Goal: Information Seeking & Learning: Learn about a topic

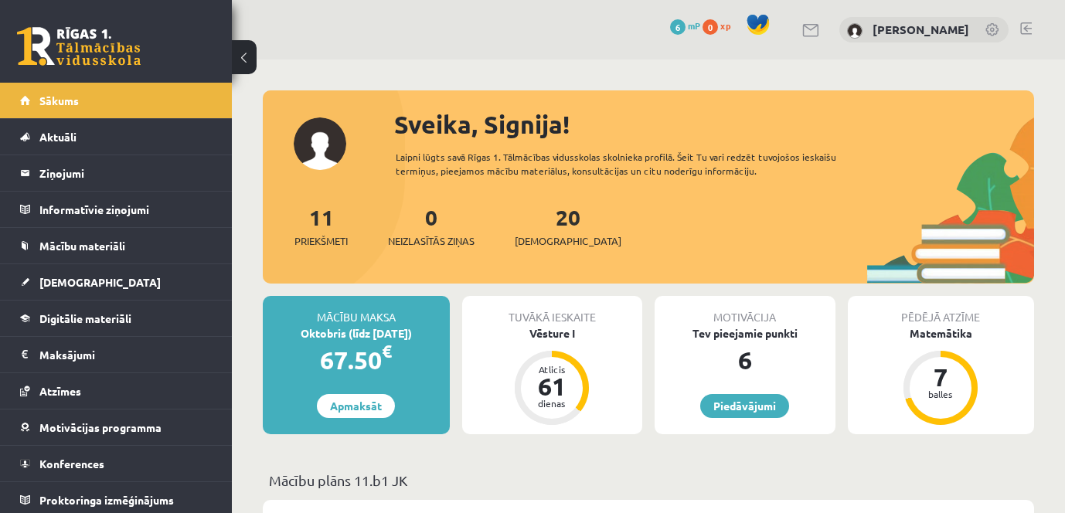
scroll to position [541, 0]
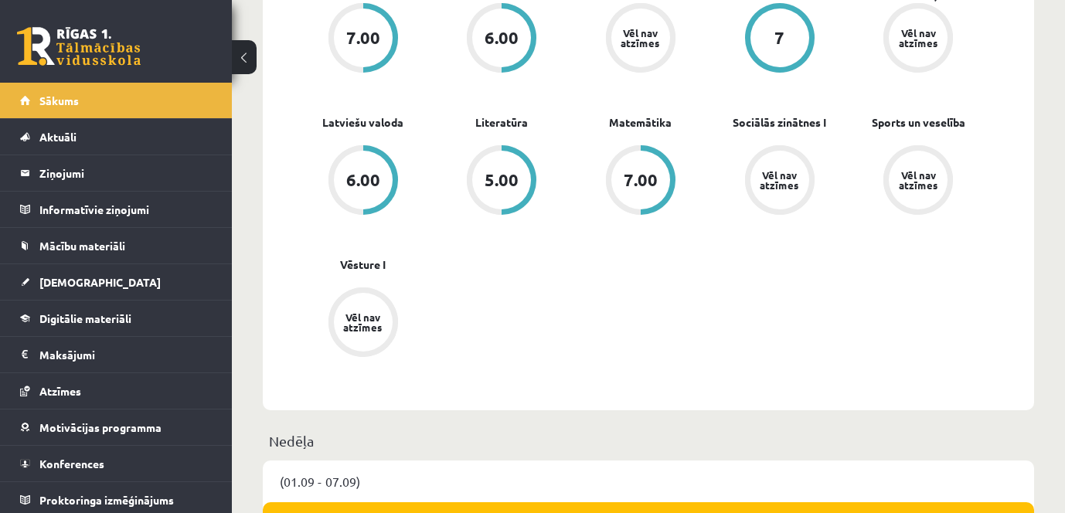
click at [81, 42] on link at bounding box center [79, 46] width 124 height 39
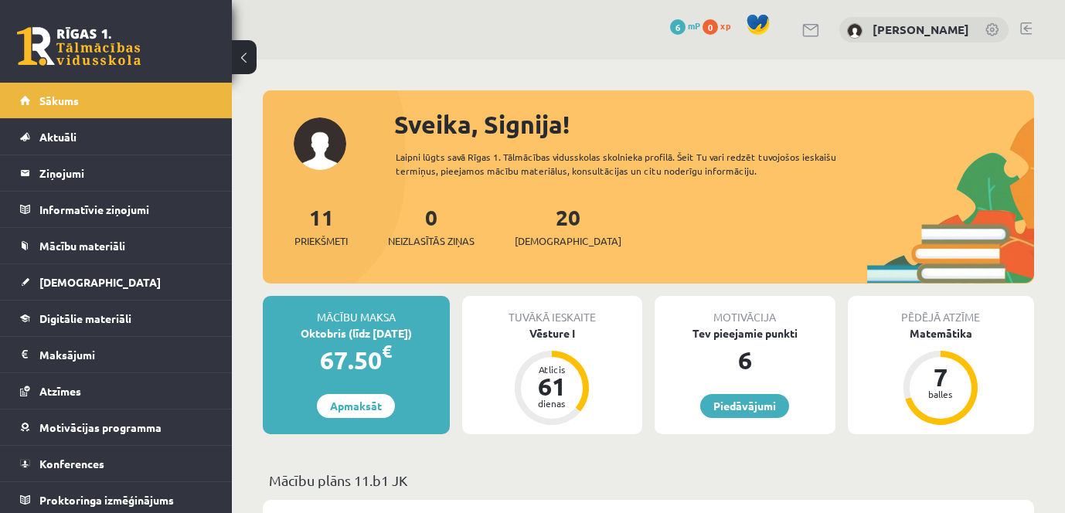
click at [316, 230] on div "11 Priekšmeti" at bounding box center [320, 225] width 53 height 48
click at [322, 223] on link "11 Priekšmeti" at bounding box center [320, 226] width 53 height 46
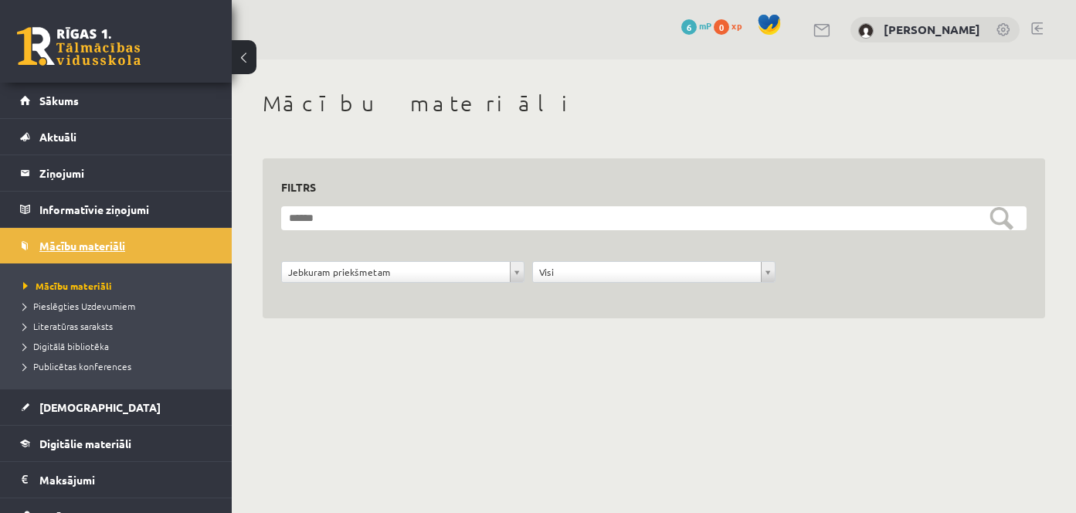
click at [103, 253] on link "Mācību materiāli" at bounding box center [116, 246] width 192 height 36
click at [84, 304] on span "Pieslēgties Uzdevumiem" at bounding box center [79, 306] width 112 height 12
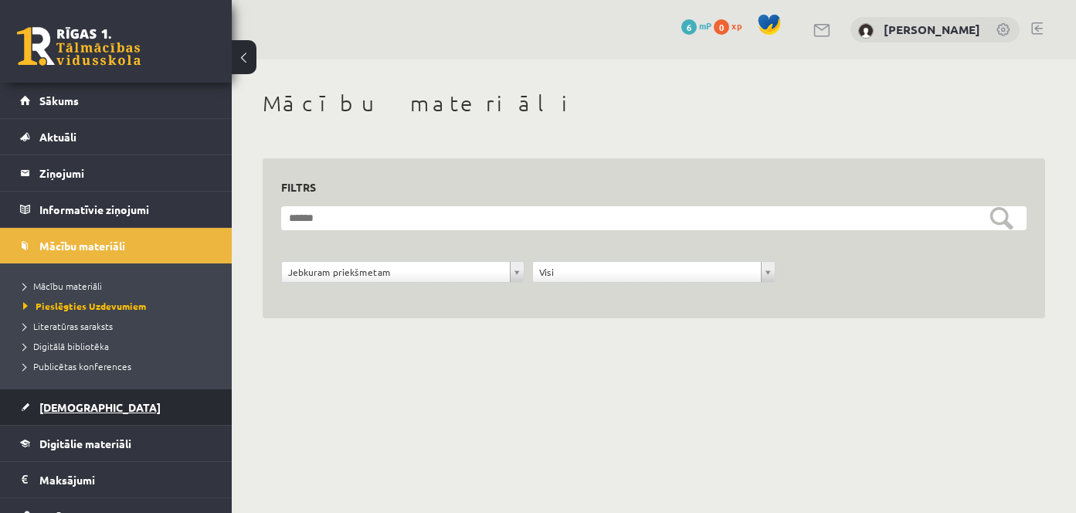
click at [111, 408] on link "[DEMOGRAPHIC_DATA]" at bounding box center [116, 407] width 192 height 36
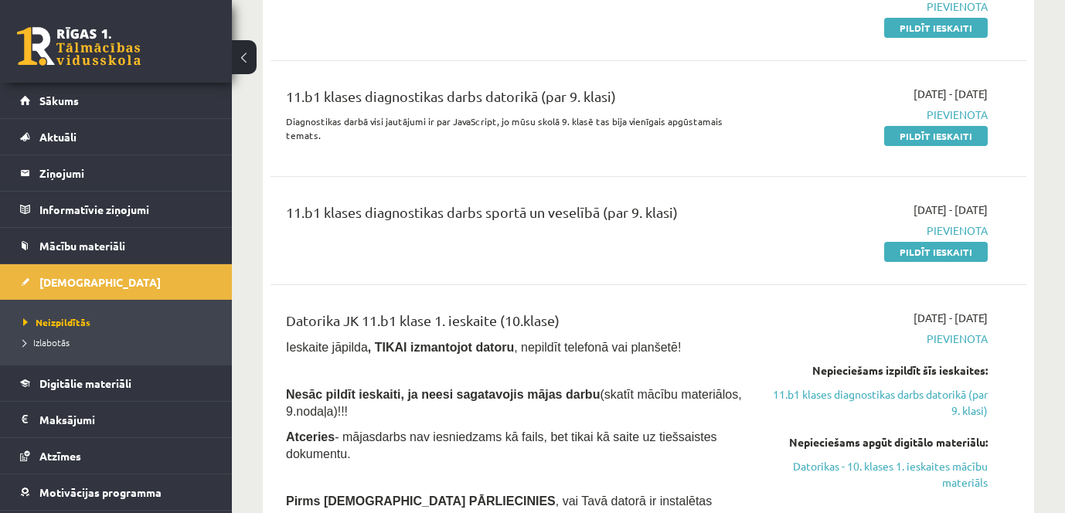
scroll to position [1236, 0]
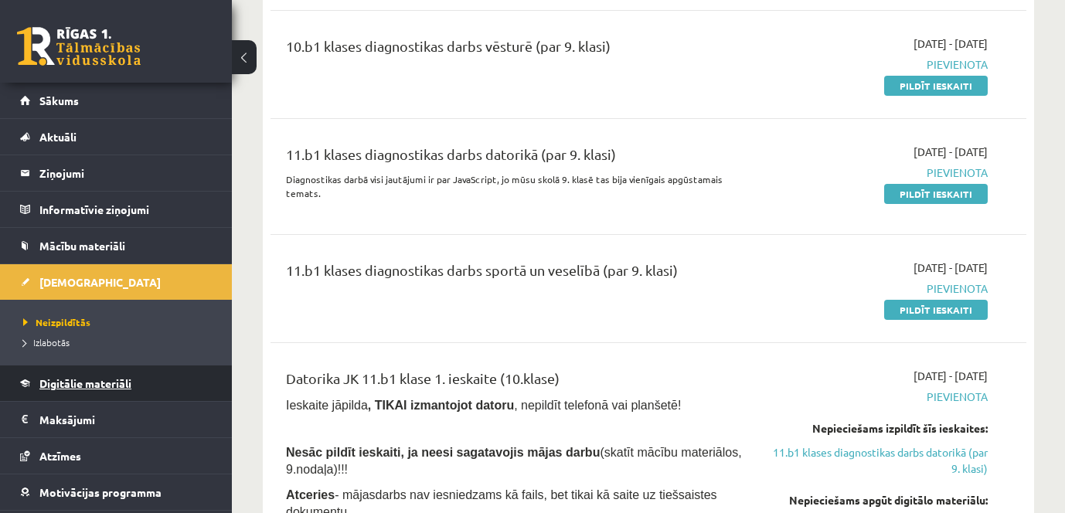
click at [65, 383] on span "Digitālie materiāli" at bounding box center [85, 383] width 92 height 14
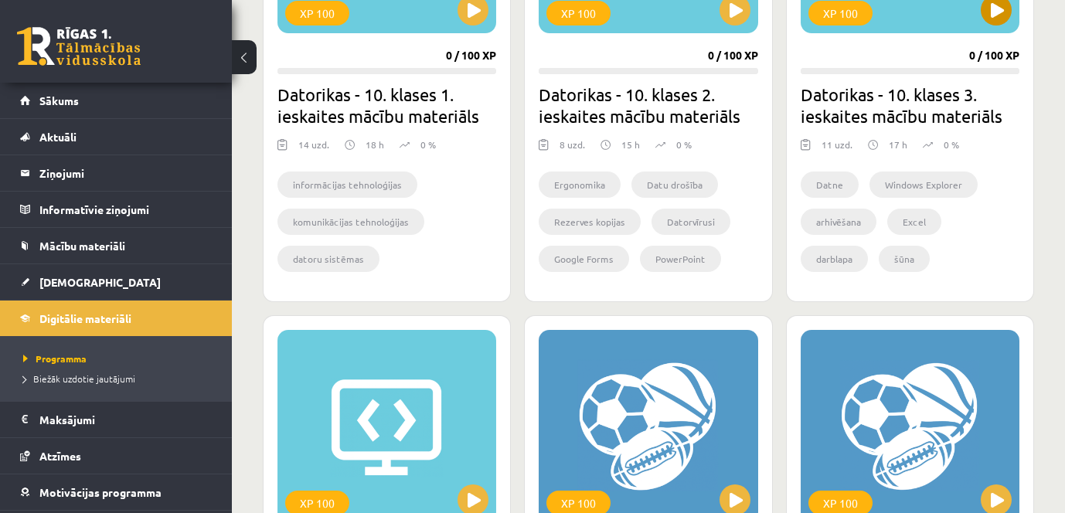
scroll to position [464, 0]
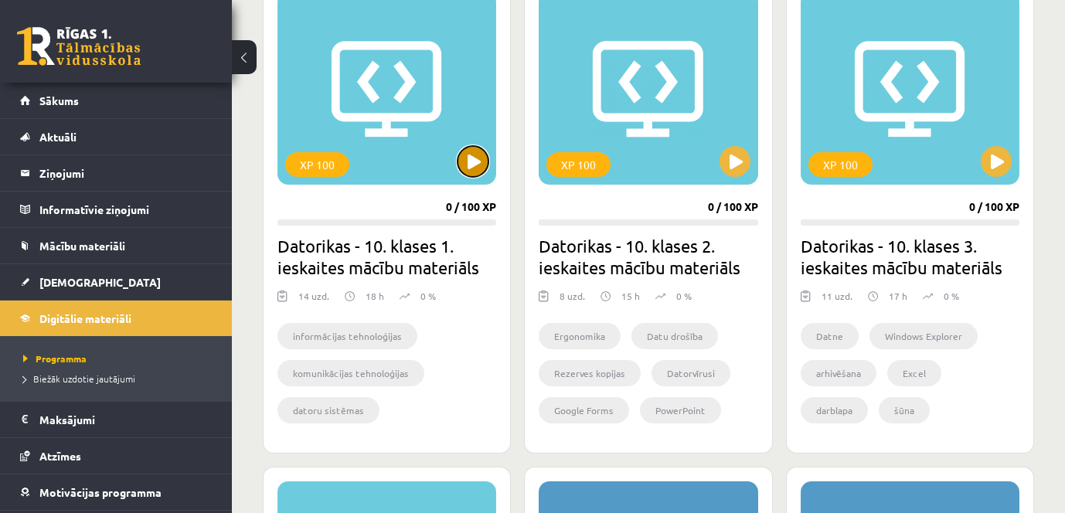
click at [467, 164] on button at bounding box center [472, 161] width 31 height 31
click at [374, 337] on li "informācijas tehnoloģijas" at bounding box center [347, 336] width 140 height 26
click at [403, 104] on div "XP 100" at bounding box center [386, 88] width 219 height 193
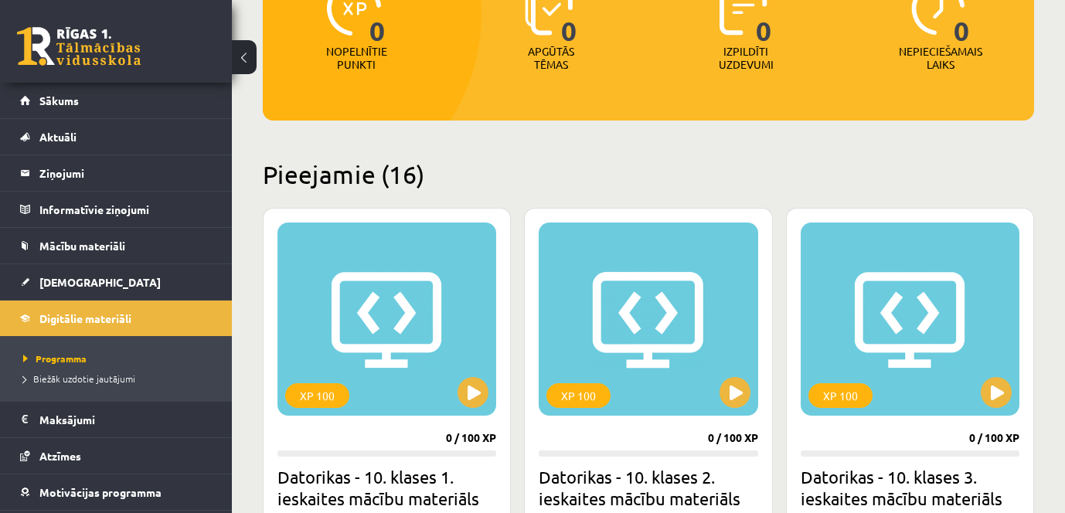
scroll to position [232, 0]
click at [417, 312] on div "XP 100" at bounding box center [386, 319] width 219 height 193
click at [313, 391] on div "XP 100" at bounding box center [317, 396] width 64 height 25
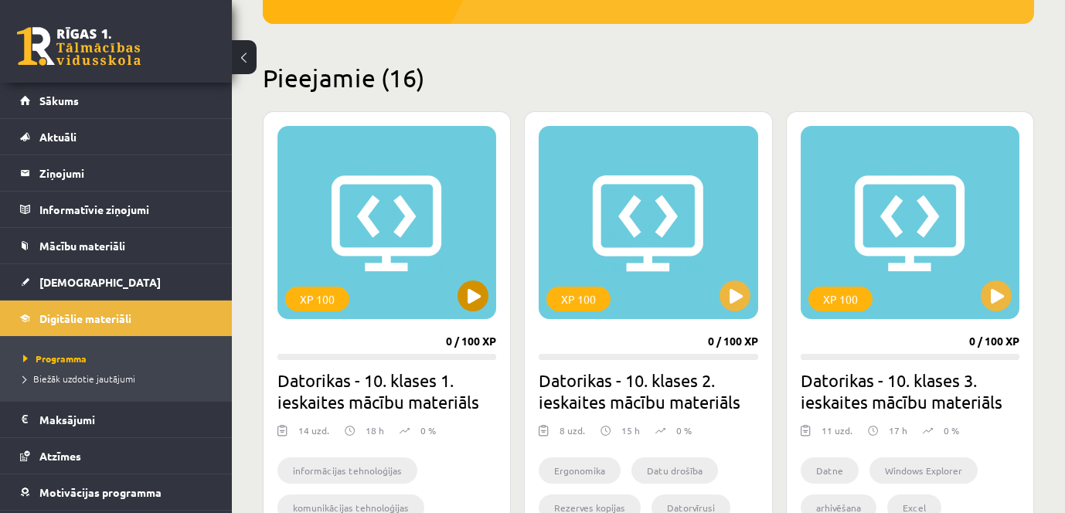
scroll to position [386, 0]
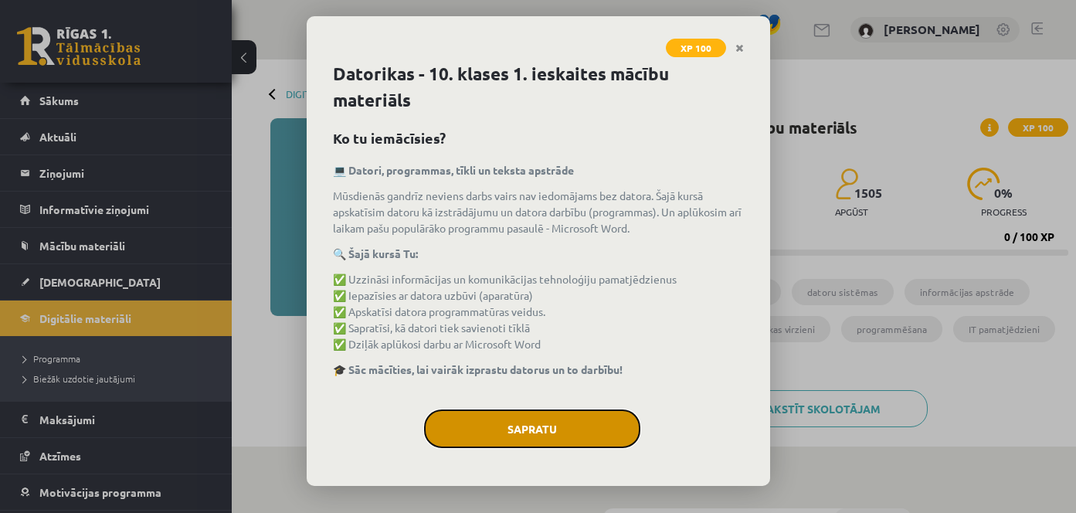
click at [550, 423] on button "Sapratu" at bounding box center [532, 429] width 216 height 39
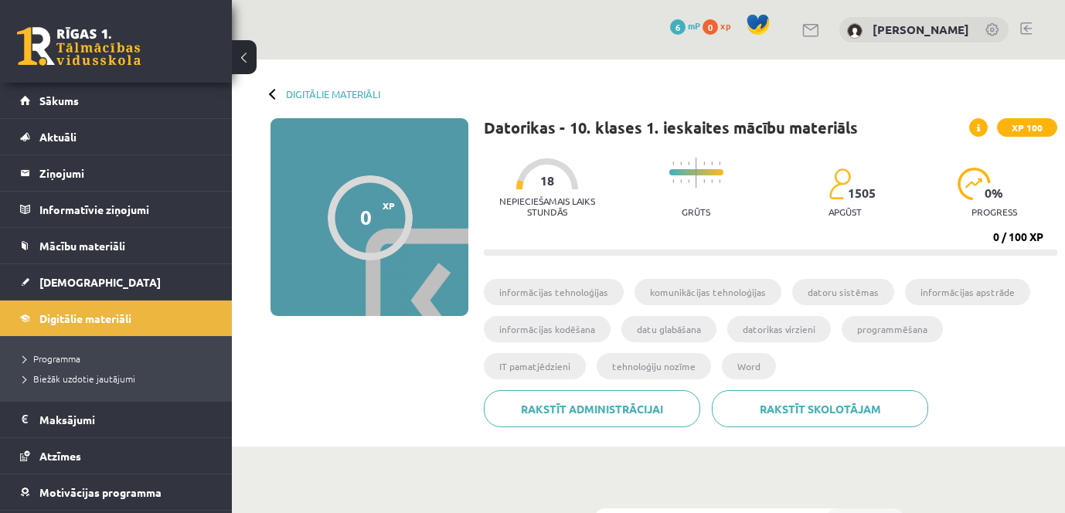
click at [557, 294] on li "informācijas tehnoloģijas" at bounding box center [554, 292] width 140 height 26
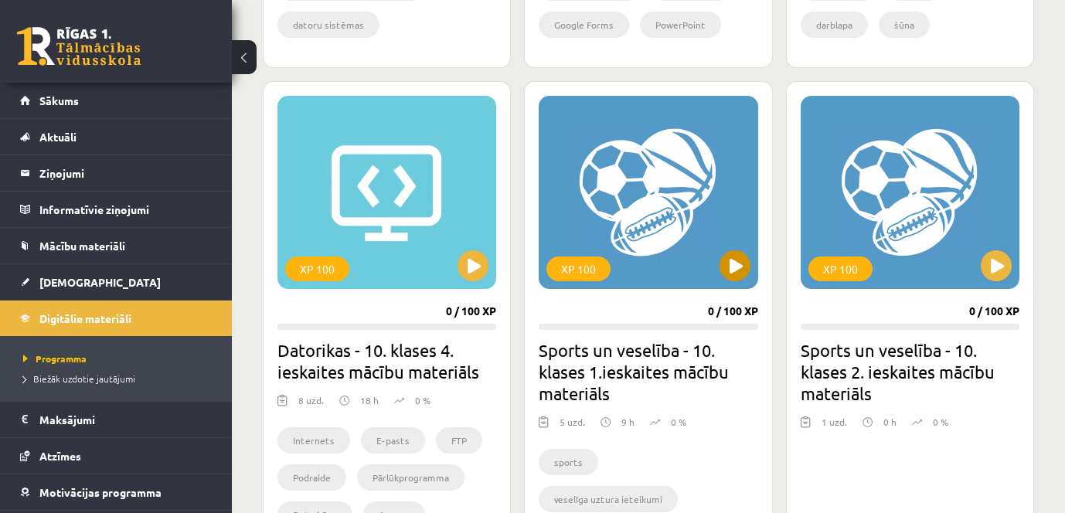
scroll to position [850, 0]
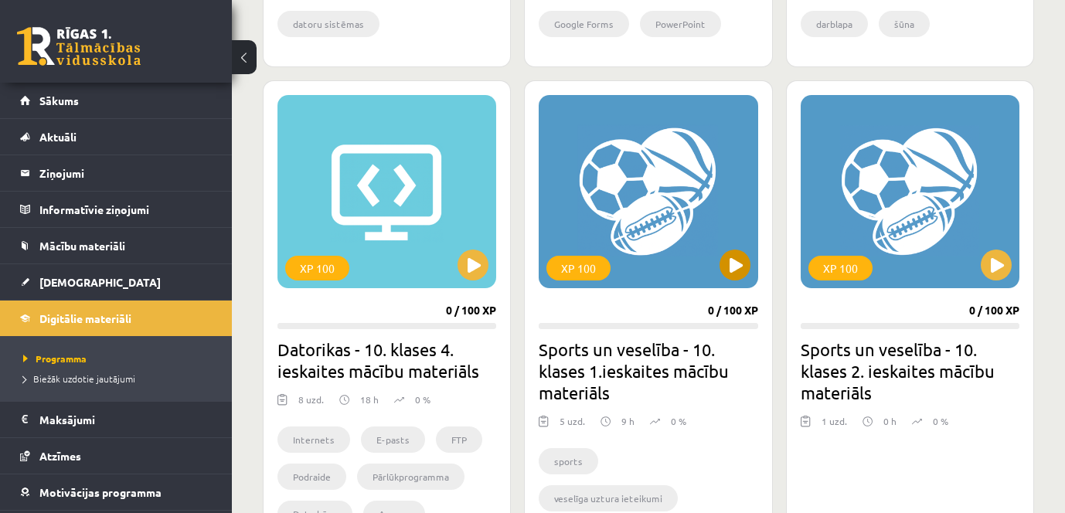
click at [678, 251] on div "XP 100" at bounding box center [648, 191] width 219 height 193
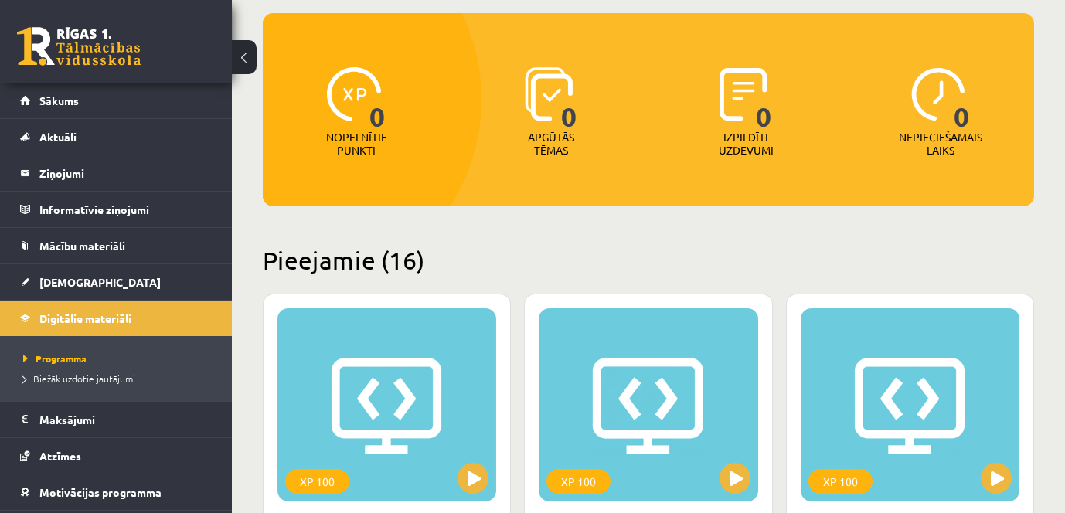
scroll to position [309, 0]
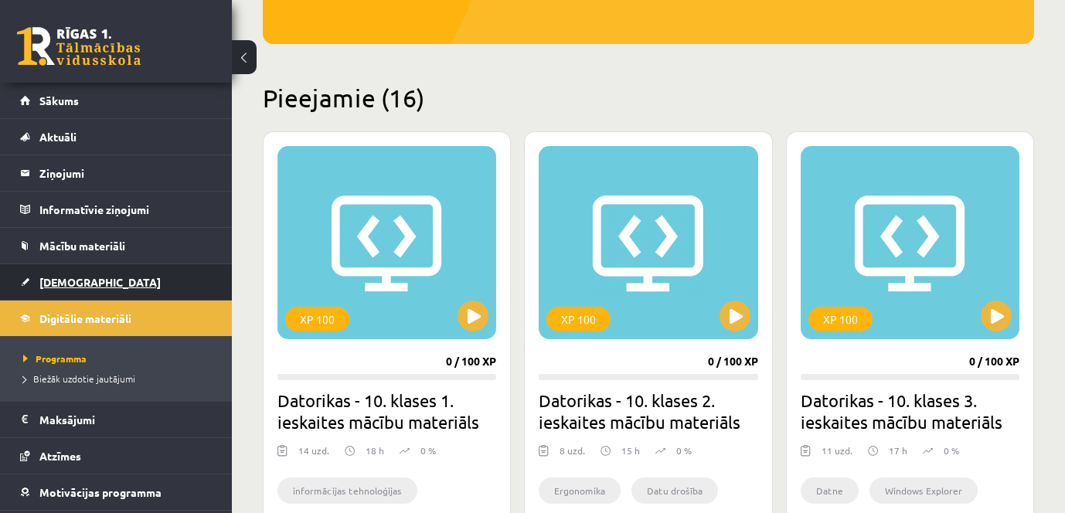
click at [80, 280] on span "[DEMOGRAPHIC_DATA]" at bounding box center [99, 282] width 121 height 14
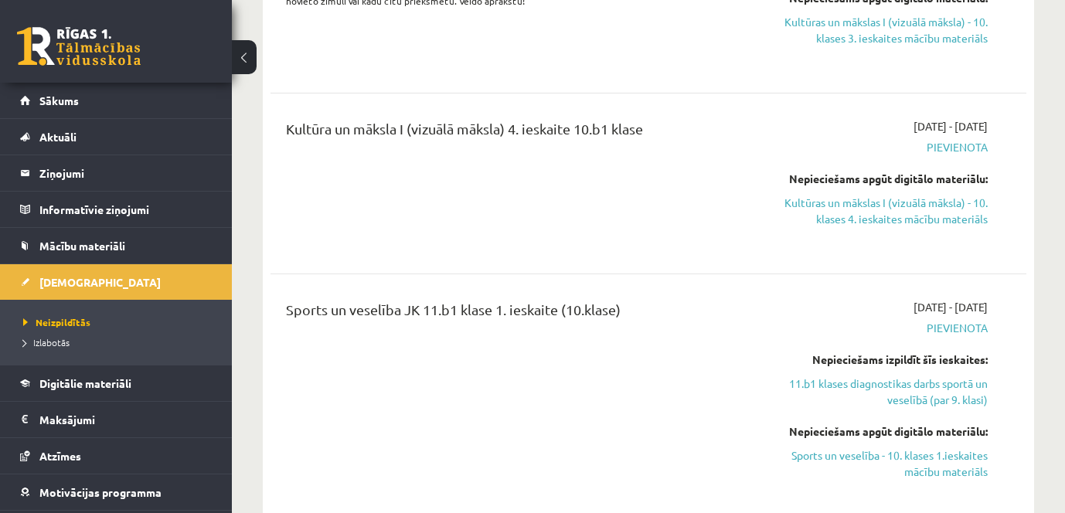
scroll to position [3400, 0]
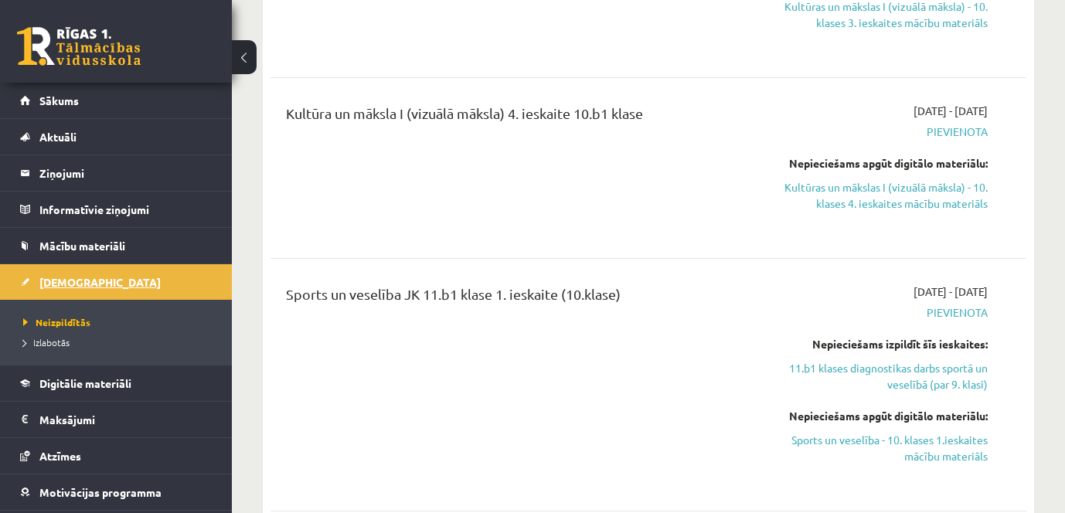
click at [66, 294] on link "[DEMOGRAPHIC_DATA]" at bounding box center [116, 282] width 192 height 36
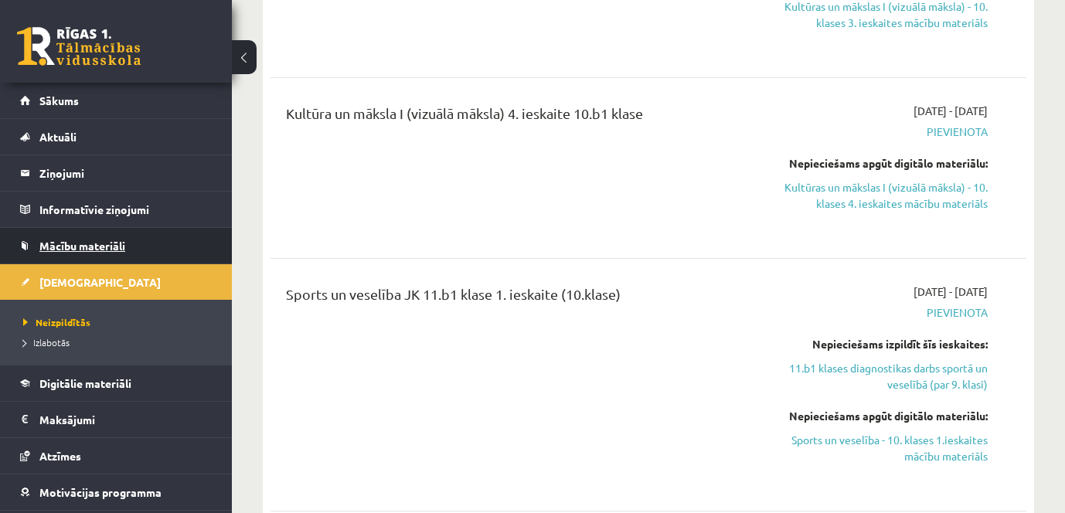
click at [73, 255] on link "Mācību materiāli" at bounding box center [116, 246] width 192 height 36
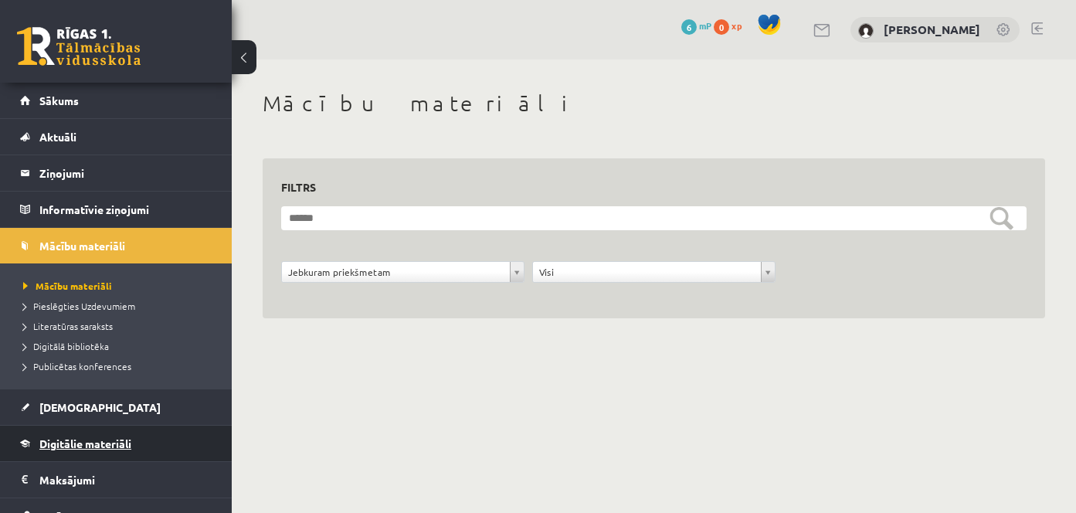
click at [108, 447] on span "Digitālie materiāli" at bounding box center [85, 444] width 92 height 14
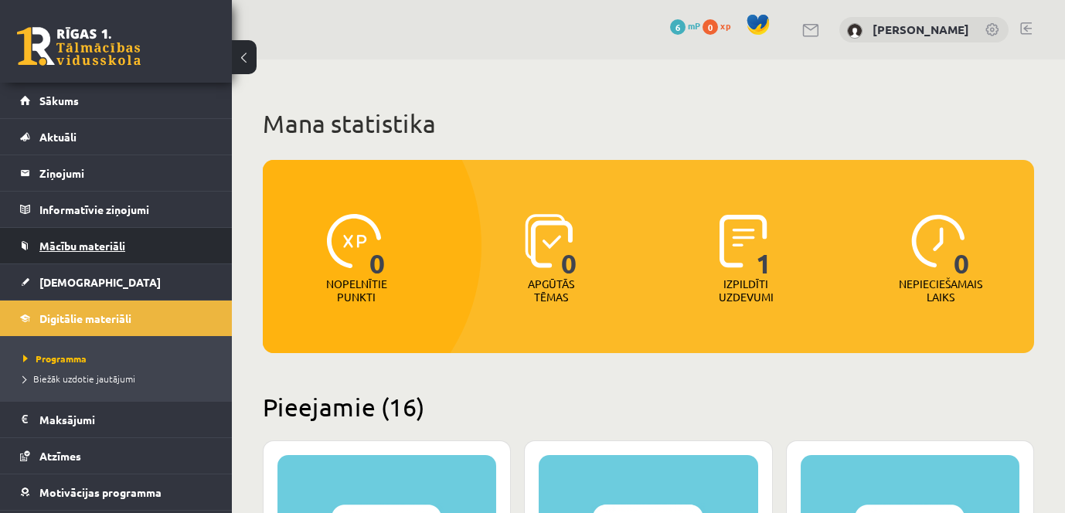
click at [98, 249] on span "Mācību materiāli" at bounding box center [82, 246] width 86 height 14
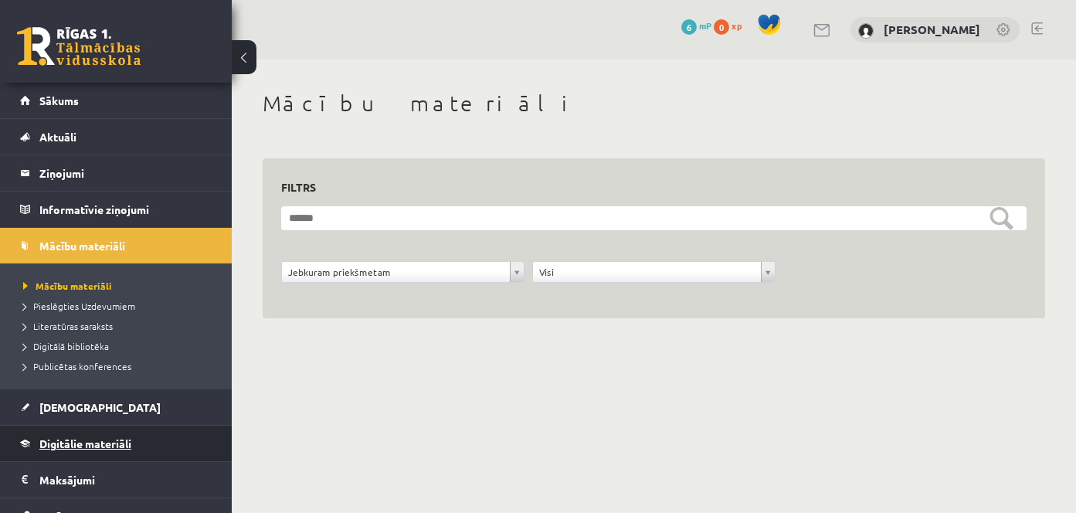
click at [79, 444] on span "Digitālie materiāli" at bounding box center [85, 444] width 92 height 14
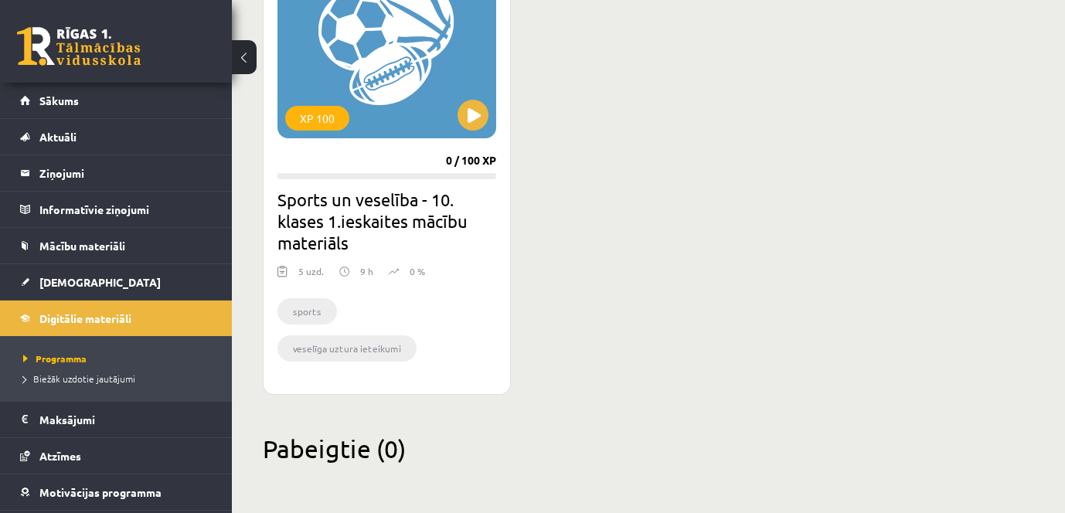
scroll to position [2768, 0]
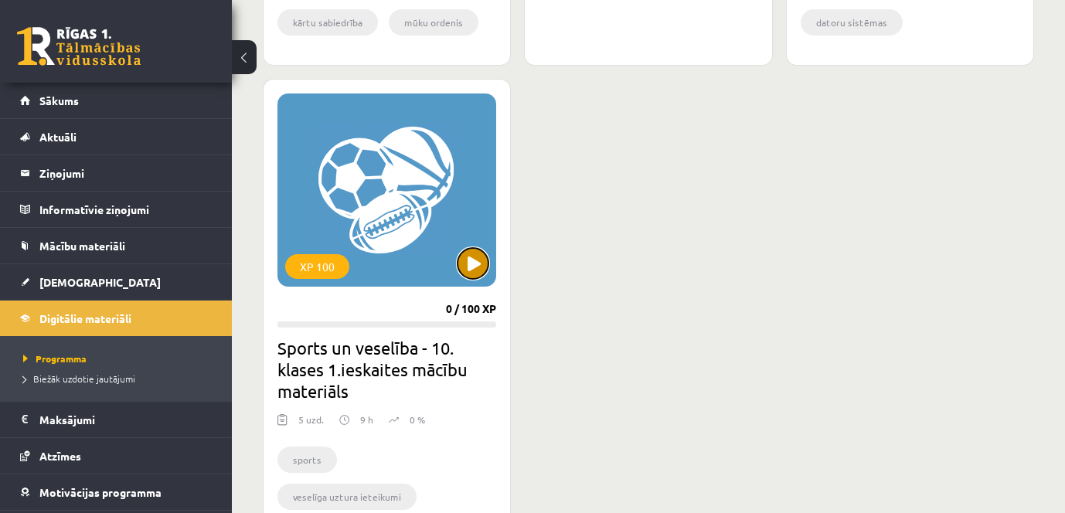
click at [476, 279] on button at bounding box center [472, 263] width 31 height 31
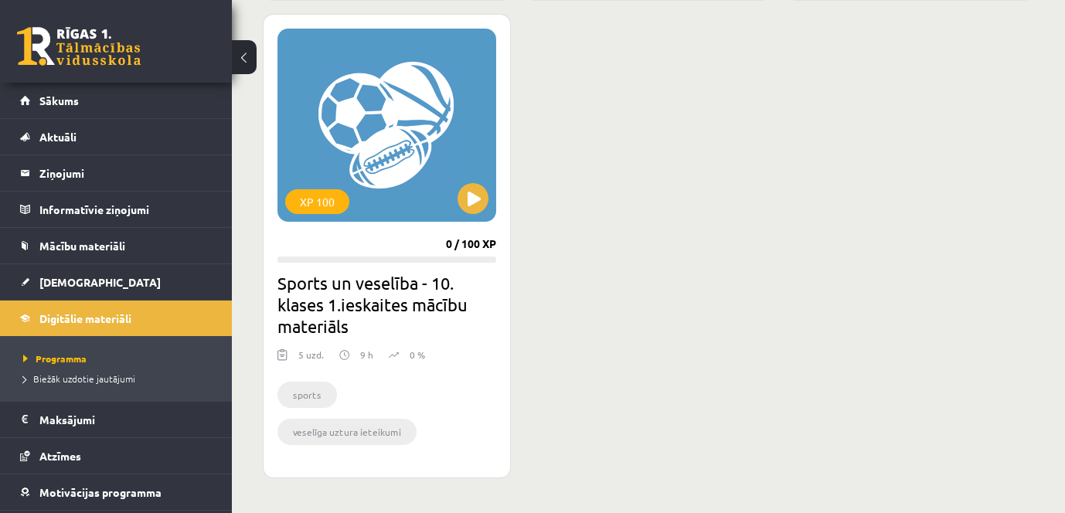
scroll to position [2922, 0]
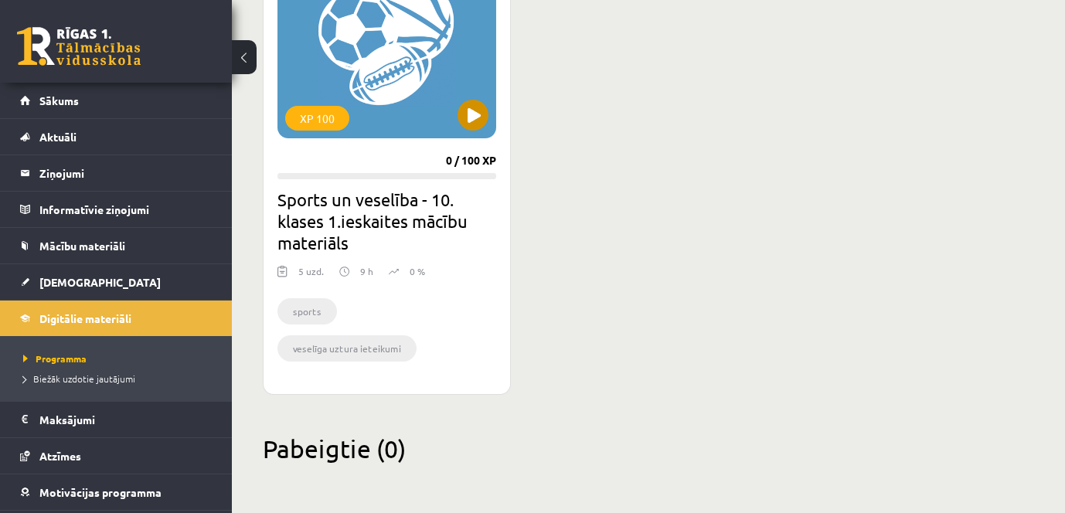
click at [438, 138] on div "XP 100" at bounding box center [386, 41] width 219 height 193
click at [331, 138] on div "XP 100" at bounding box center [386, 41] width 219 height 193
